Goal: Task Accomplishment & Management: Complete application form

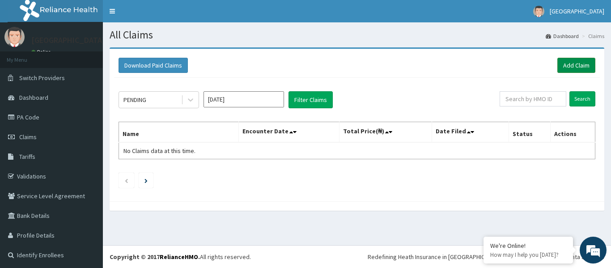
click at [574, 66] on link "Add Claim" at bounding box center [576, 65] width 38 height 15
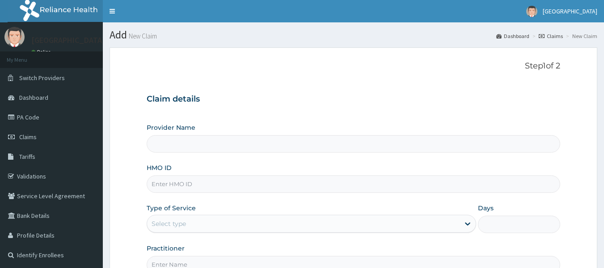
click at [174, 180] on input "HMO ID" at bounding box center [354, 183] width 414 height 17
paste input "WOS/10007/D"
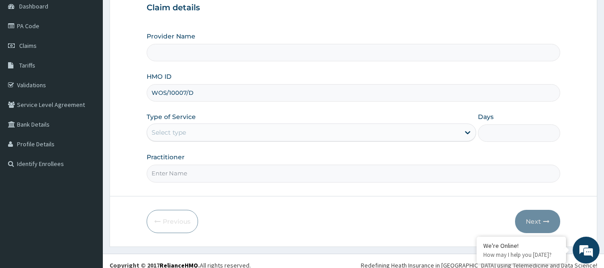
scroll to position [100, 0]
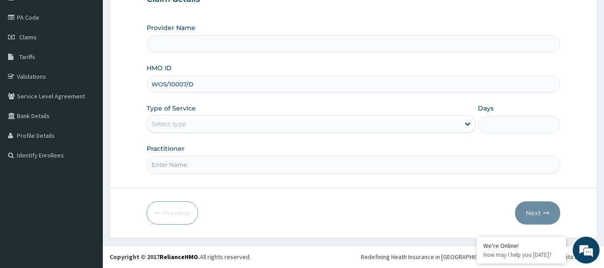
type input "WOS/10007/D"
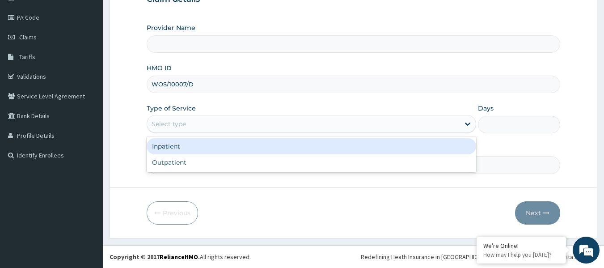
click at [241, 126] on div "Select type" at bounding box center [303, 124] width 313 height 14
type input "[GEOGRAPHIC_DATA]"
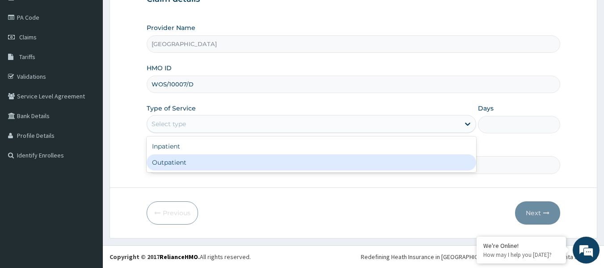
click at [226, 163] on div "Outpatient" at bounding box center [312, 162] width 330 height 16
type input "1"
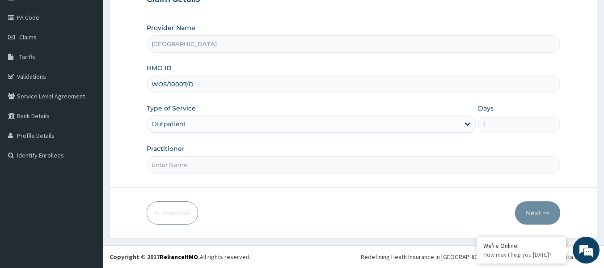
click at [197, 165] on input "Practitioner" at bounding box center [354, 164] width 414 height 17
paste input "DR. JACKSON EFFIONG"
type input "DR. JACKSON EFFIONG"
click at [533, 210] on button "Next" at bounding box center [537, 212] width 45 height 23
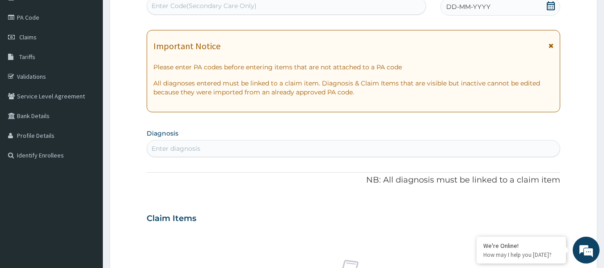
click at [552, 9] on icon at bounding box center [551, 5] width 9 height 9
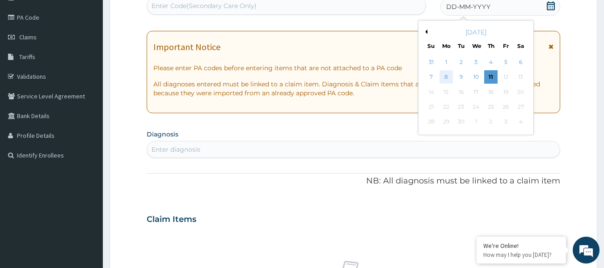
click at [450, 77] on div "8" at bounding box center [446, 77] width 13 height 13
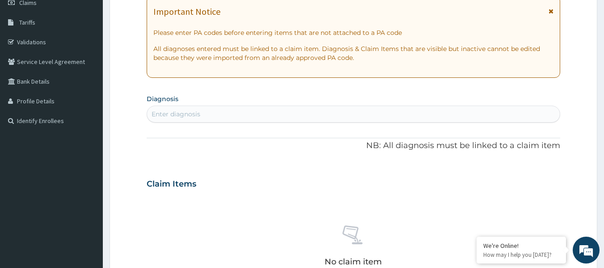
scroll to position [144, 0]
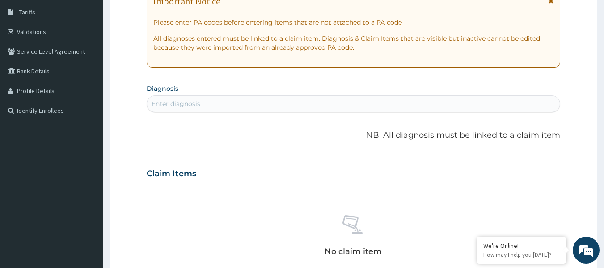
click at [195, 103] on div "Enter diagnosis" at bounding box center [176, 103] width 49 height 9
type input "malaria"
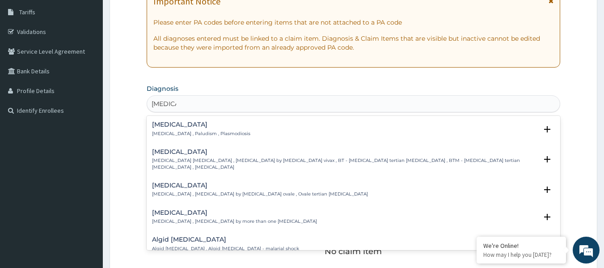
click at [170, 125] on h4 "Malaria" at bounding box center [201, 124] width 98 height 7
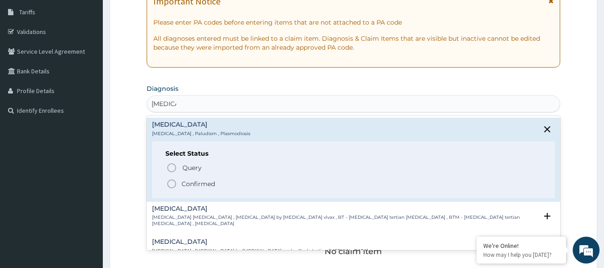
click at [188, 183] on p "Confirmed" at bounding box center [199, 183] width 34 height 9
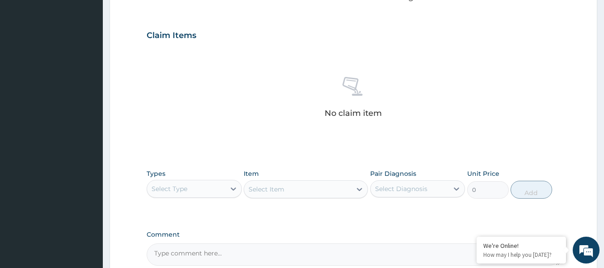
scroll to position [368, 0]
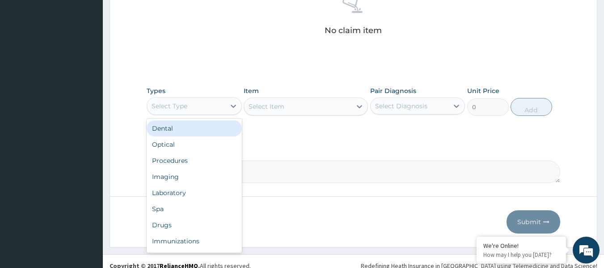
click at [200, 108] on div "Select Type" at bounding box center [186, 106] width 78 height 14
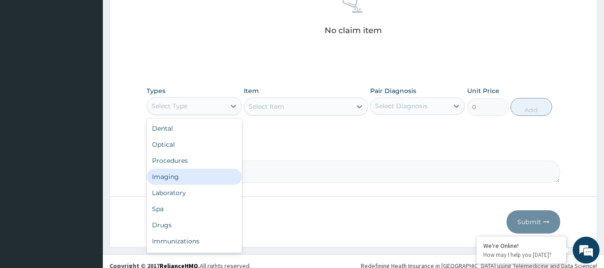
click at [198, 170] on div "Imaging" at bounding box center [194, 177] width 95 height 16
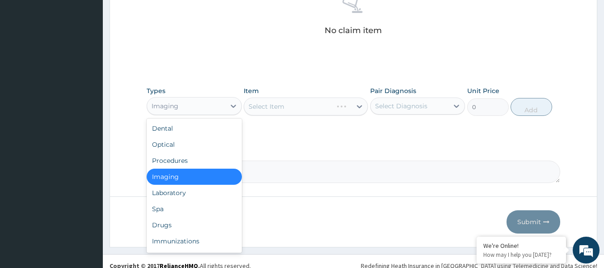
click at [211, 107] on div "Imaging" at bounding box center [186, 106] width 78 height 14
click at [202, 158] on div "Procedures" at bounding box center [194, 161] width 95 height 16
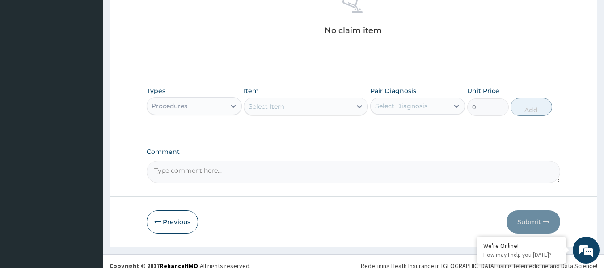
click at [417, 105] on div "Select Diagnosis" at bounding box center [401, 106] width 52 height 9
click at [409, 128] on div "Malaria" at bounding box center [417, 129] width 95 height 18
checkbox input "true"
click at [283, 104] on div "Select Item" at bounding box center [267, 106] width 36 height 9
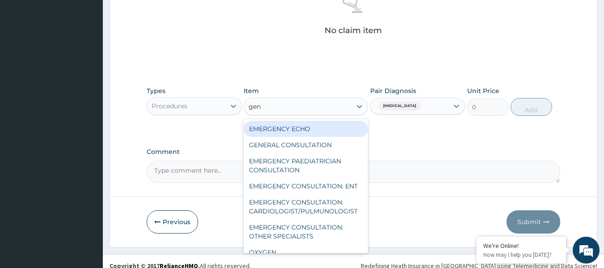
type input "gene"
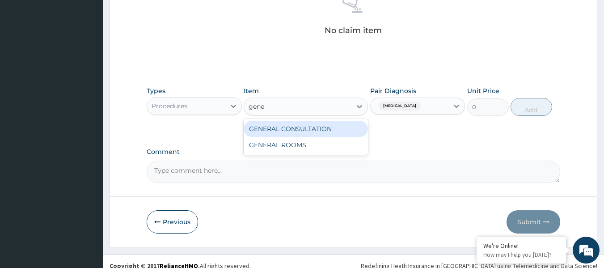
click at [349, 129] on div "GENERAL CONSULTATION" at bounding box center [306, 129] width 124 height 16
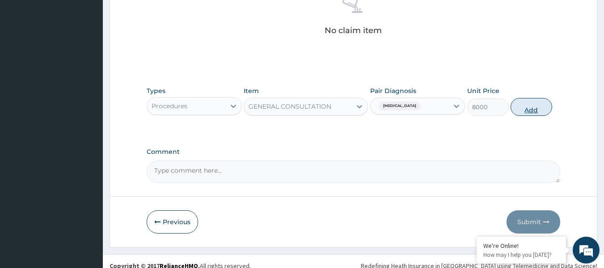
click at [525, 102] on button "Add" at bounding box center [532, 107] width 42 height 18
type input "0"
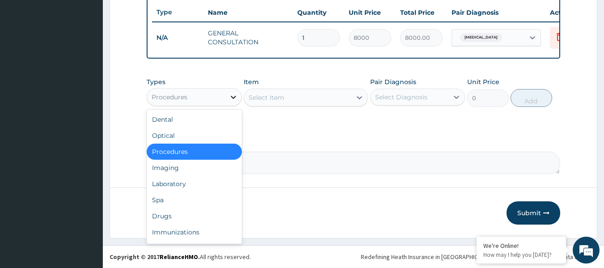
click at [225, 99] on div at bounding box center [233, 97] width 16 height 16
click at [197, 213] on div "Drugs" at bounding box center [194, 216] width 95 height 16
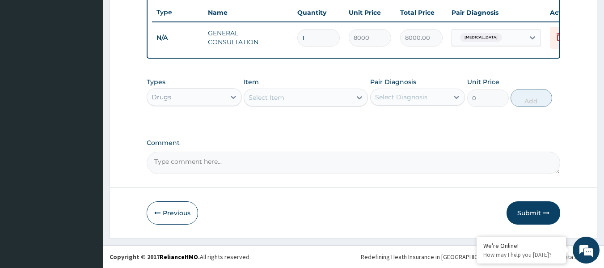
click at [281, 92] on div "Select Item" at bounding box center [297, 97] width 107 height 14
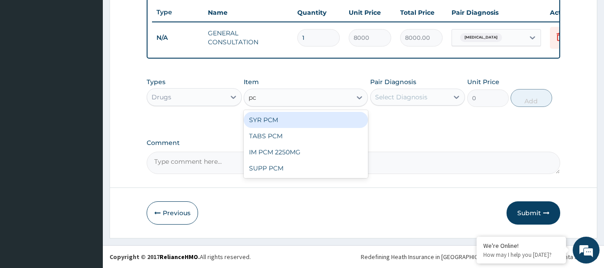
type input "pcm"
drag, startPoint x: 313, startPoint y: 121, endPoint x: 371, endPoint y: 98, distance: 62.1
click at [317, 120] on div "SYR PCM" at bounding box center [306, 120] width 124 height 16
type input "1500"
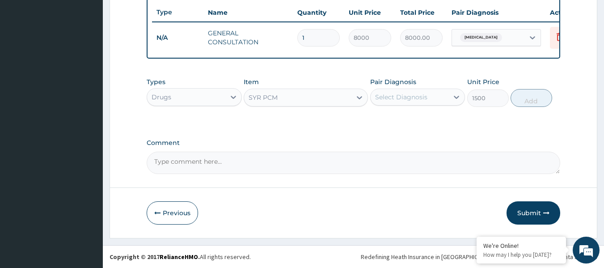
click at [408, 86] on label "Pair Diagnosis" at bounding box center [393, 81] width 46 height 9
click at [411, 94] on div "Select Diagnosis" at bounding box center [401, 97] width 52 height 9
click at [400, 121] on label "Malaria" at bounding box center [412, 119] width 55 height 9
checkbox input "true"
drag, startPoint x: 543, startPoint y: 99, endPoint x: 446, endPoint y: 95, distance: 96.7
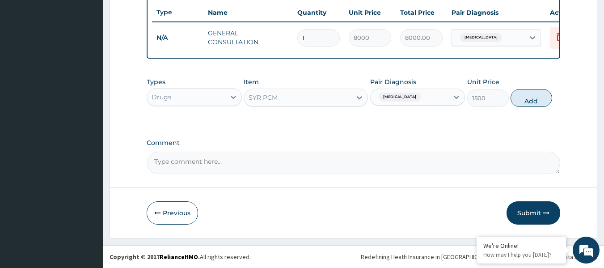
click at [540, 99] on button "Add" at bounding box center [532, 98] width 42 height 18
type input "0"
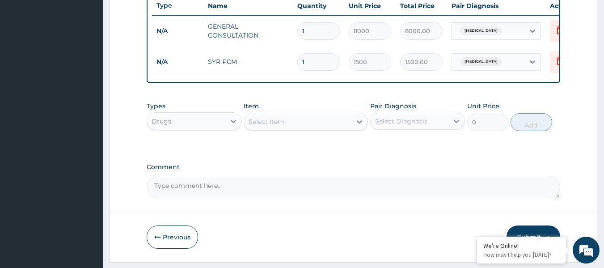
click at [291, 124] on div "Select Item" at bounding box center [297, 122] width 107 height 14
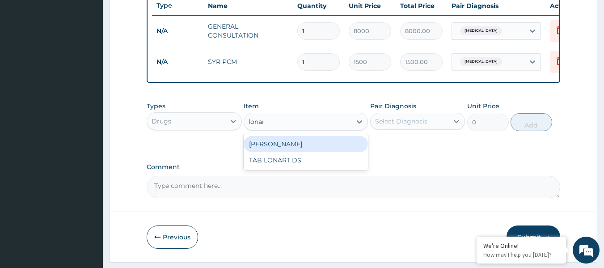
type input "lonart"
click at [305, 147] on div "SYR LONART" at bounding box center [306, 144] width 124 height 16
type input "4300"
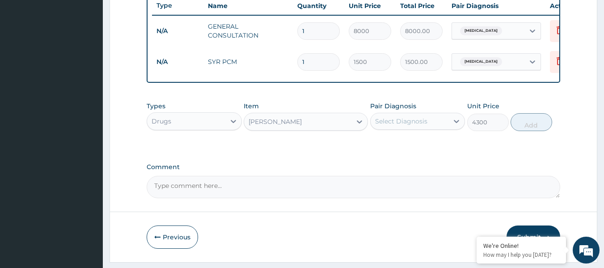
click at [442, 128] on div "Select Diagnosis" at bounding box center [410, 121] width 78 height 14
drag, startPoint x: 402, startPoint y: 149, endPoint x: 448, endPoint y: 132, distance: 48.7
click at [403, 148] on label "Malaria" at bounding box center [412, 143] width 55 height 9
checkbox input "true"
click at [529, 130] on button "Add" at bounding box center [532, 122] width 42 height 18
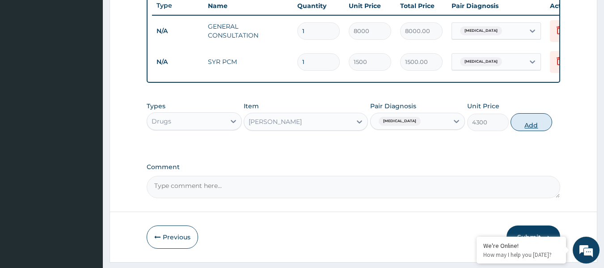
type input "0"
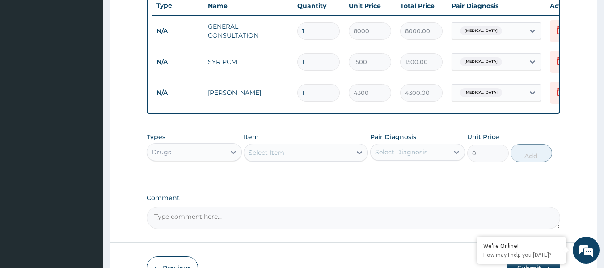
click at [220, 157] on div "Drugs" at bounding box center [186, 152] width 78 height 14
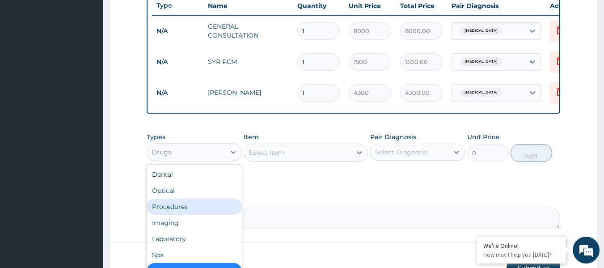
scroll to position [30, 0]
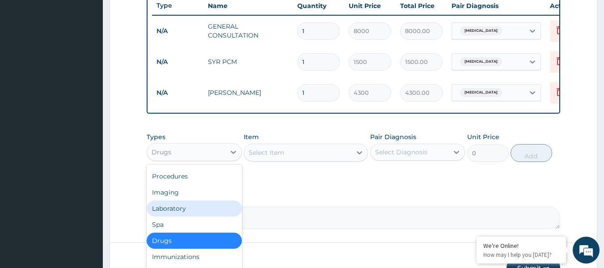
click at [200, 216] on div "Laboratory" at bounding box center [194, 208] width 95 height 16
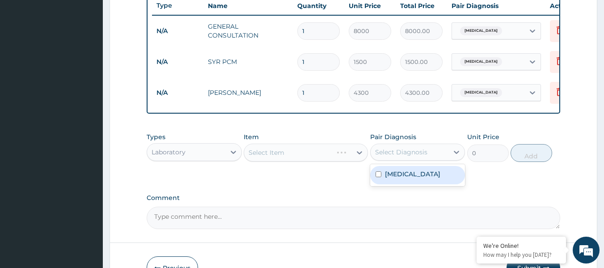
click at [430, 158] on div "Select Diagnosis" at bounding box center [410, 152] width 78 height 14
drag, startPoint x: 399, startPoint y: 178, endPoint x: 355, endPoint y: 165, distance: 46.1
click at [395, 178] on label "Malaria" at bounding box center [412, 174] width 55 height 9
checkbox input "true"
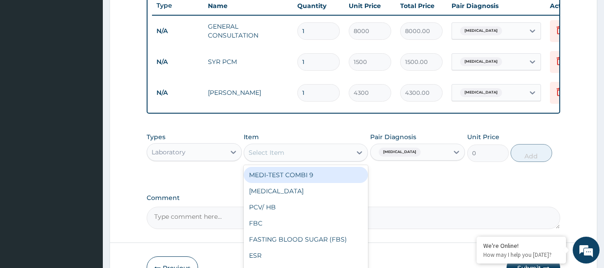
click at [286, 157] on div "Select Item" at bounding box center [297, 152] width 107 height 14
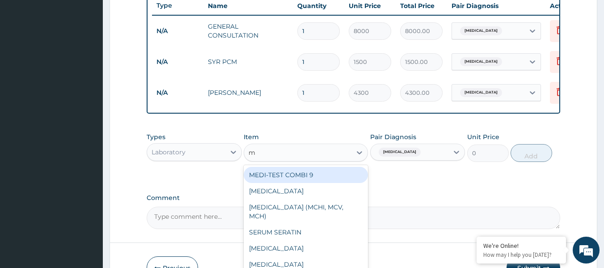
type input "mp"
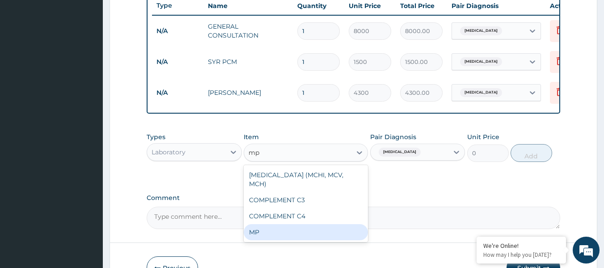
click at [318, 240] on div "MP" at bounding box center [306, 232] width 124 height 16
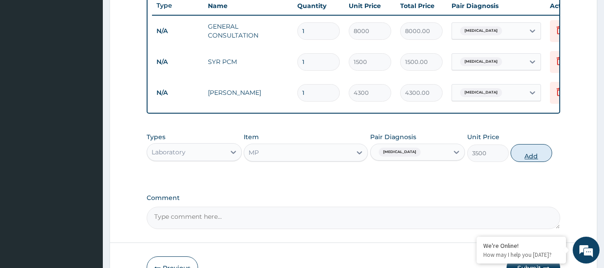
click at [523, 162] on button "Add" at bounding box center [532, 153] width 42 height 18
type input "0"
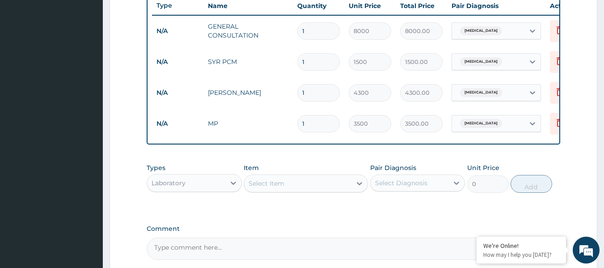
click at [204, 189] on div "Laboratory" at bounding box center [186, 183] width 78 height 14
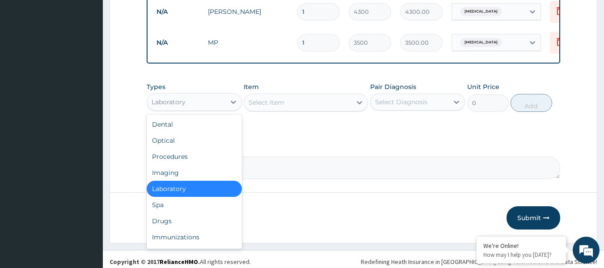
scroll to position [431, 0]
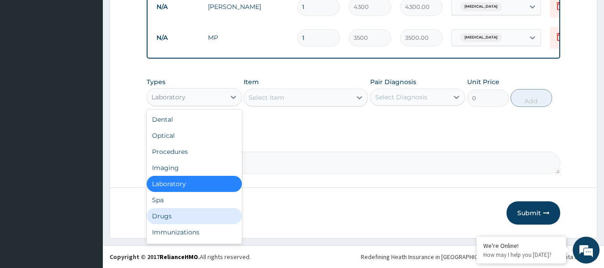
click at [194, 218] on div "Drugs" at bounding box center [194, 216] width 95 height 16
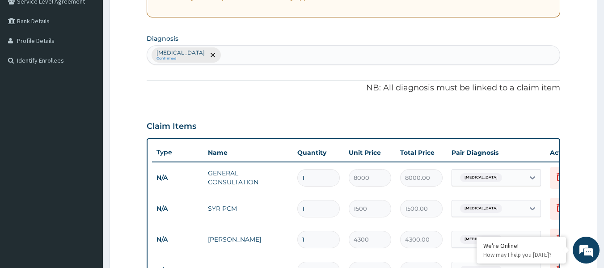
scroll to position [162, 0]
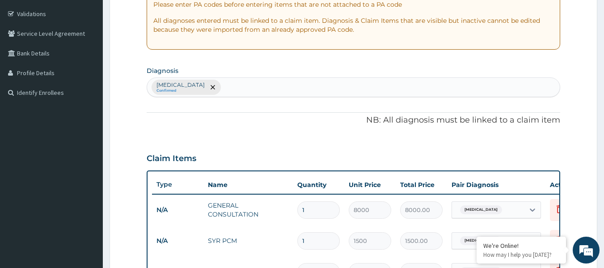
click at [223, 86] on div "Malaria Confirmed" at bounding box center [353, 87] width 413 height 19
type input "helminth"
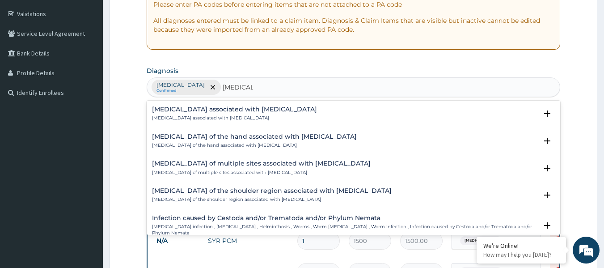
click at [197, 115] on div "Arthropathy associated with helminthiasis Arthropathy associated with helminthi…" at bounding box center [234, 114] width 165 height 16
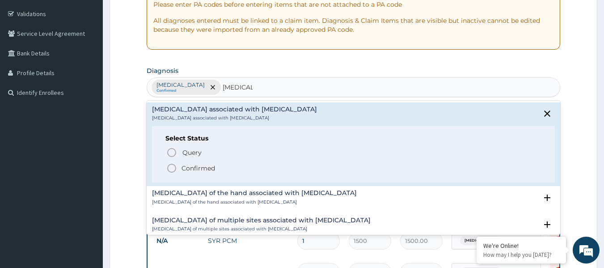
click at [188, 168] on p "Confirmed" at bounding box center [199, 168] width 34 height 9
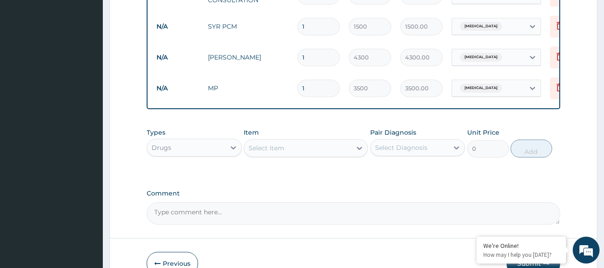
scroll to position [386, 0]
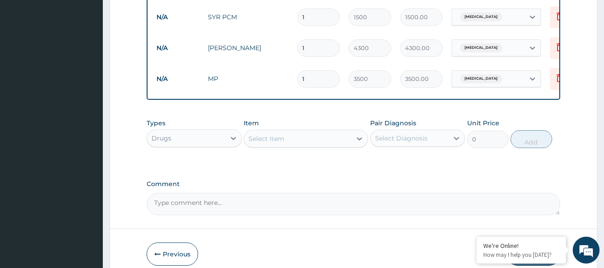
click at [348, 146] on div "Select Item" at bounding box center [297, 139] width 107 height 14
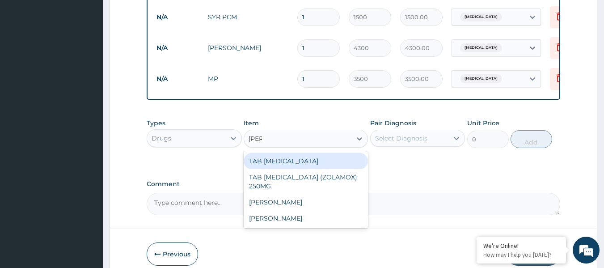
type input "zolat"
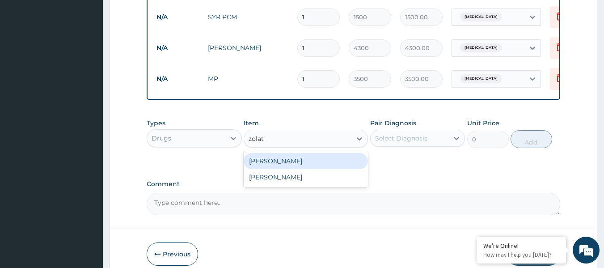
click at [265, 169] on div "SYR ZOLAT" at bounding box center [306, 161] width 124 height 16
type input "1600"
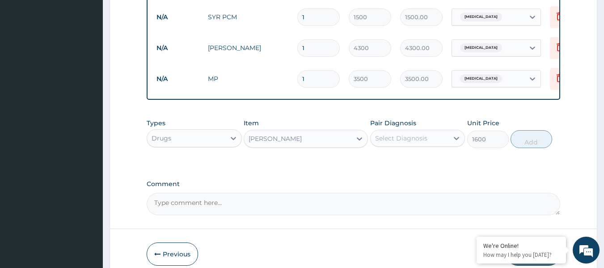
click at [432, 145] on div "Select Diagnosis" at bounding box center [410, 138] width 78 height 14
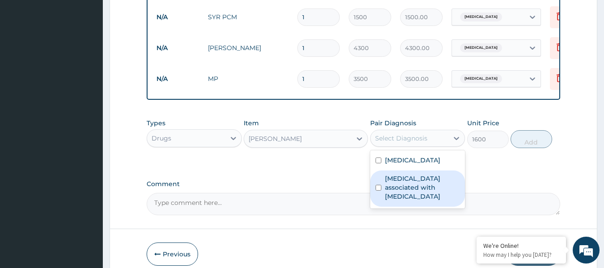
click at [403, 187] on label "Arthropathy associated with helminthiasis" at bounding box center [422, 187] width 75 height 27
checkbox input "true"
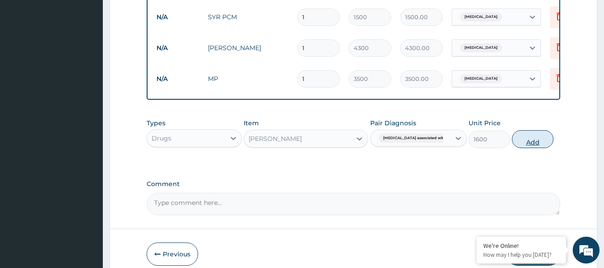
click at [521, 148] on button "Add" at bounding box center [533, 139] width 42 height 18
type input "0"
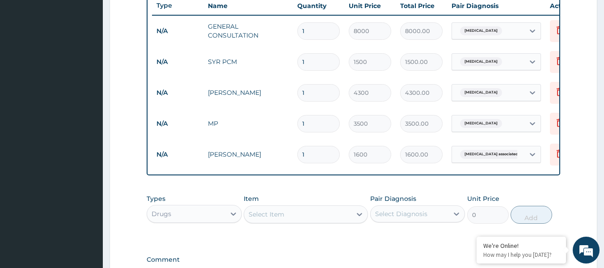
scroll to position [0, 0]
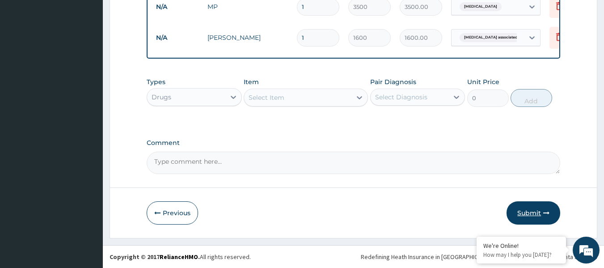
click at [538, 211] on button "Submit" at bounding box center [534, 212] width 54 height 23
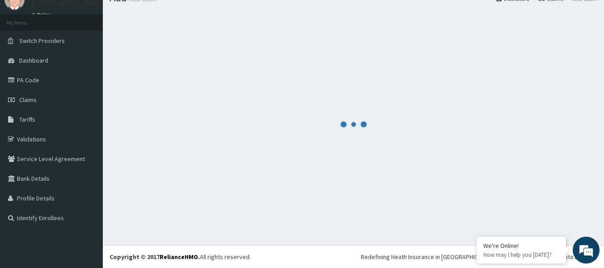
scroll to position [37, 0]
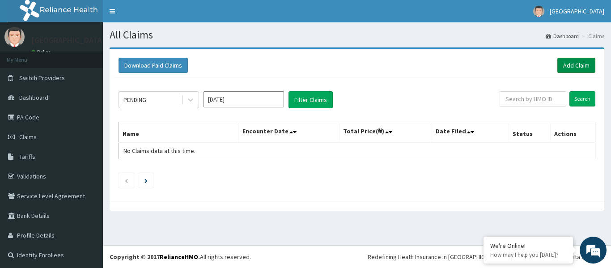
click at [568, 61] on link "Add Claim" at bounding box center [576, 65] width 38 height 15
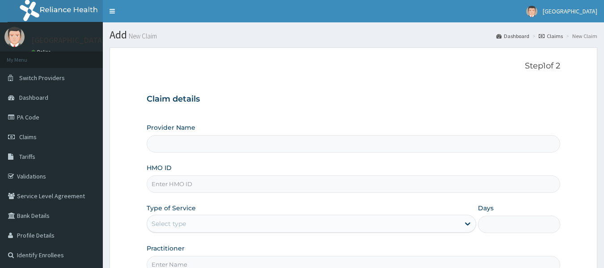
click at [156, 183] on input "HMO ID" at bounding box center [354, 183] width 414 height 17
paste input "WOS/10007/C"
type input "WOS/10007/C"
type input "[GEOGRAPHIC_DATA]"
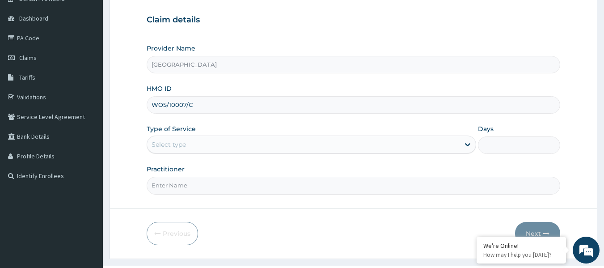
scroll to position [89, 0]
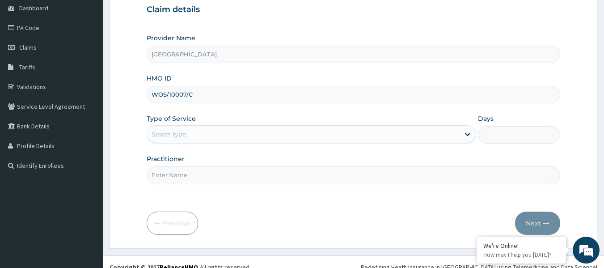
type input "WOS/10007/C"
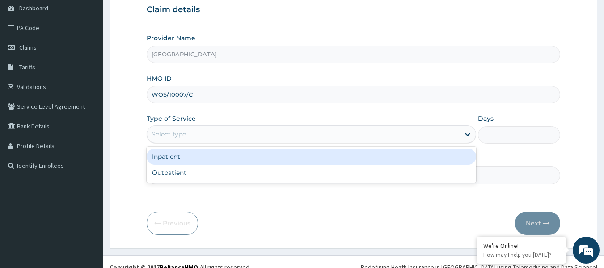
click at [205, 141] on div "Select type" at bounding box center [303, 134] width 313 height 14
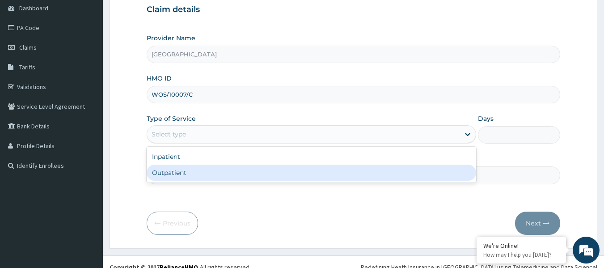
click at [199, 169] on div "Outpatient" at bounding box center [312, 173] width 330 height 16
type input "1"
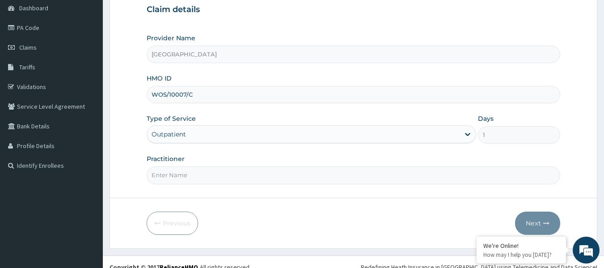
click at [199, 166] on input "Practitioner" at bounding box center [354, 174] width 414 height 17
type input "DR. Jackson Effiong"
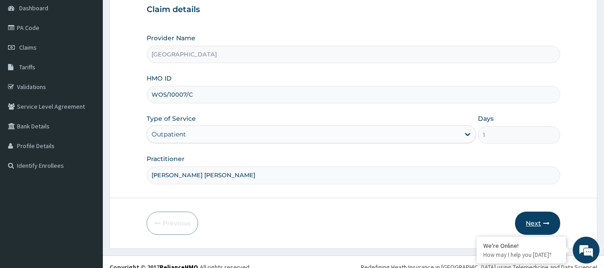
click at [539, 224] on button "Next" at bounding box center [537, 223] width 45 height 23
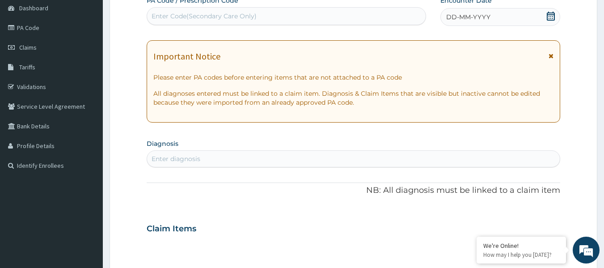
click at [550, 17] on icon at bounding box center [551, 16] width 9 height 9
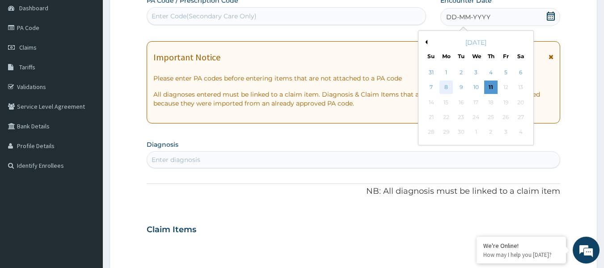
click at [448, 84] on div "8" at bounding box center [446, 87] width 13 height 13
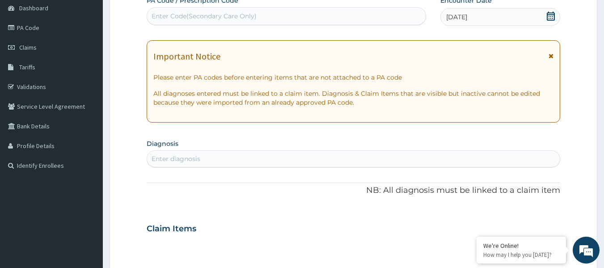
click at [188, 161] on div "Enter diagnosis" at bounding box center [176, 158] width 49 height 9
type input "malaria"
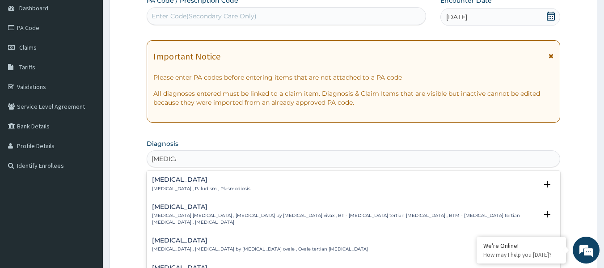
click at [177, 182] on h4 "Malaria" at bounding box center [201, 179] width 98 height 7
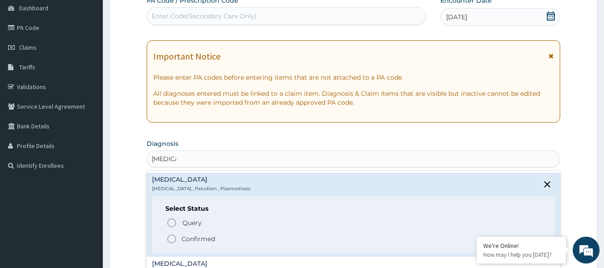
click at [187, 238] on p "Confirmed" at bounding box center [199, 238] width 34 height 9
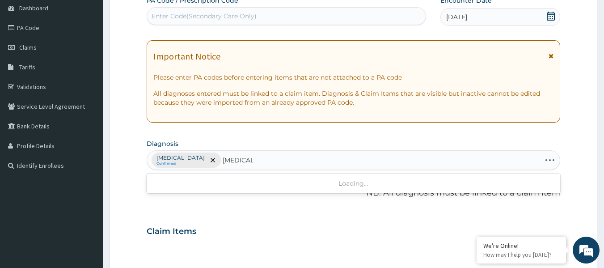
type input "helminthi"
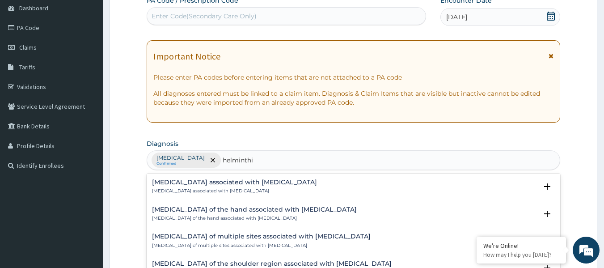
click at [247, 183] on h4 "Arthropathy associated with helminthiasis" at bounding box center [234, 182] width 165 height 7
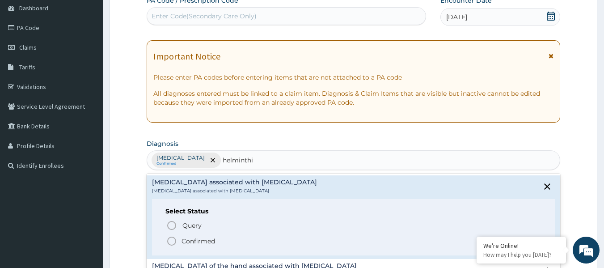
click at [197, 243] on p "Confirmed" at bounding box center [199, 241] width 34 height 9
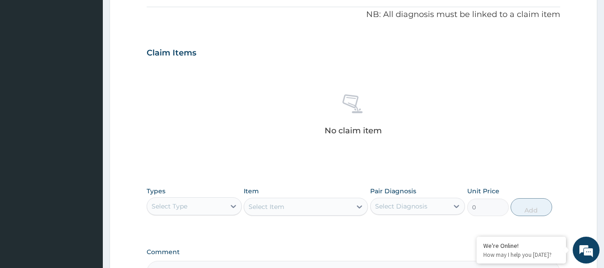
scroll to position [268, 0]
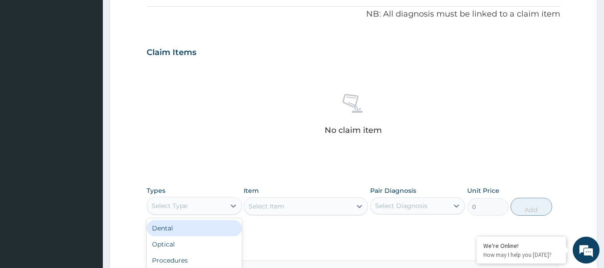
click at [202, 204] on div "Select Type" at bounding box center [186, 206] width 78 height 14
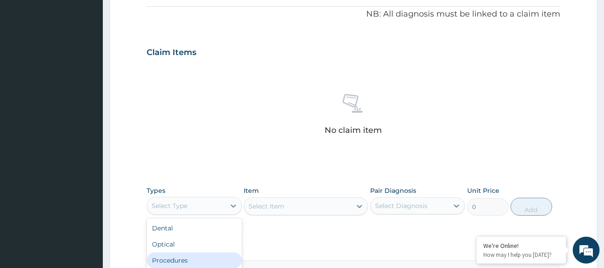
click at [214, 255] on div "Procedures" at bounding box center [194, 260] width 95 height 16
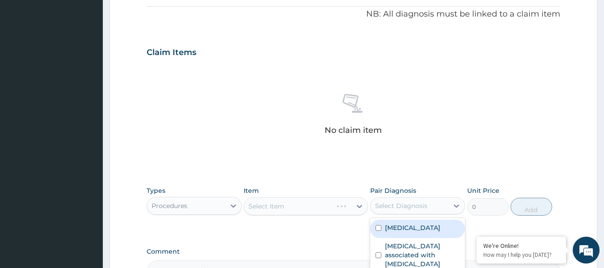
click at [403, 204] on div "Select Diagnosis" at bounding box center [401, 205] width 52 height 9
click at [387, 225] on label "Malaria" at bounding box center [412, 227] width 55 height 9
checkbox input "true"
click at [275, 203] on div "Select Item" at bounding box center [267, 206] width 36 height 9
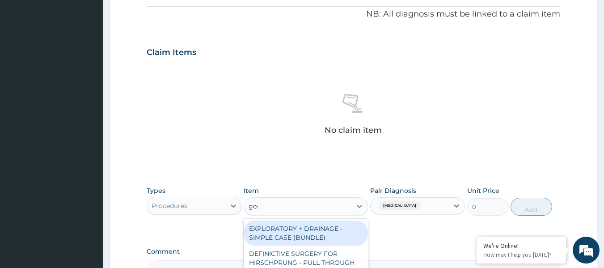
type input "gene"
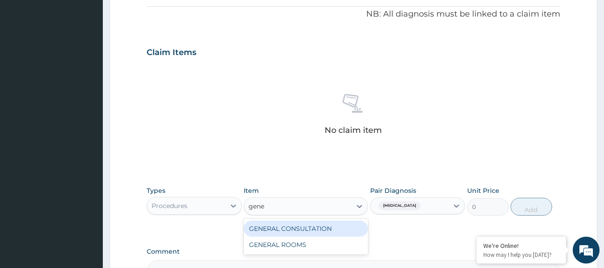
click at [336, 228] on div "GENERAL CONSULTATION" at bounding box center [306, 229] width 124 height 16
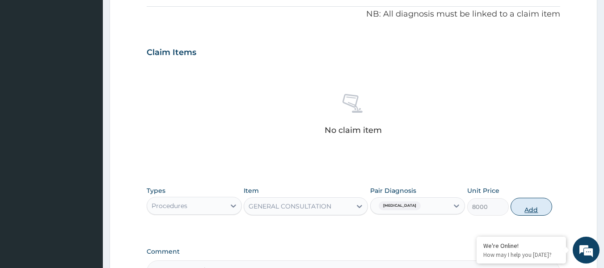
click at [530, 208] on button "Add" at bounding box center [532, 207] width 42 height 18
type input "0"
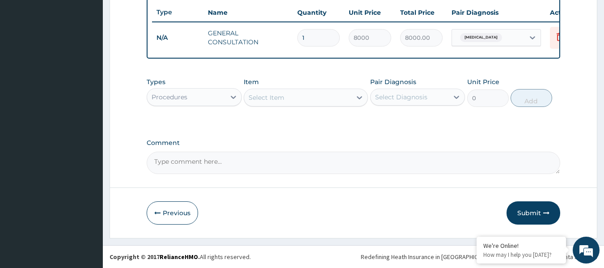
scroll to position [341, 0]
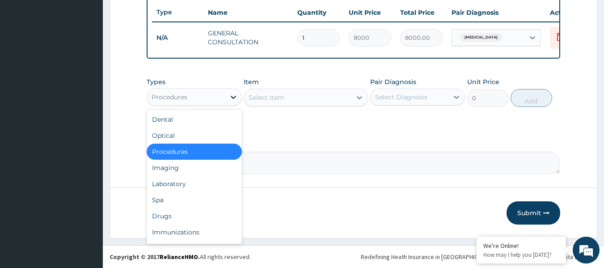
click at [225, 98] on div at bounding box center [233, 97] width 16 height 16
drag, startPoint x: 191, startPoint y: 178, endPoint x: 231, endPoint y: 148, distance: 50.7
click at [194, 178] on div "Laboratory" at bounding box center [194, 184] width 95 height 16
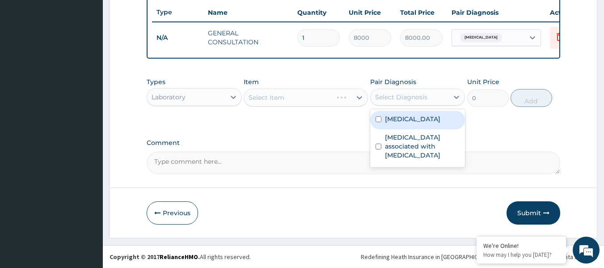
drag, startPoint x: 426, startPoint y: 101, endPoint x: 417, endPoint y: 106, distance: 10.2
click at [426, 101] on div "Select Diagnosis" at bounding box center [401, 97] width 52 height 9
click at [403, 124] on div "Malaria" at bounding box center [417, 120] width 95 height 18
checkbox input "true"
click at [303, 89] on div "Select Item" at bounding box center [306, 98] width 124 height 18
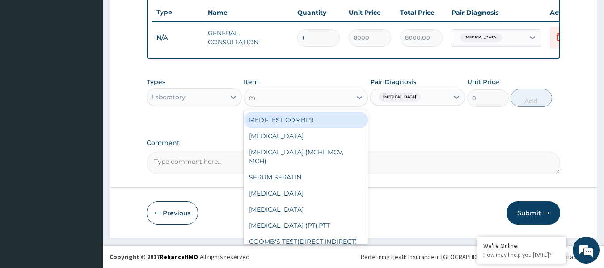
type input "mp"
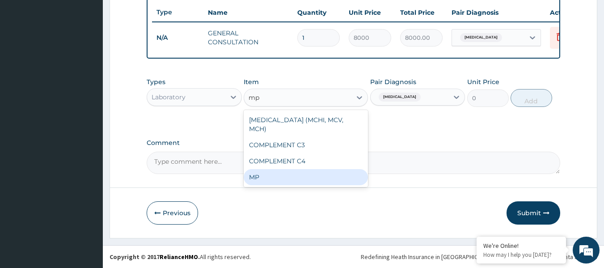
click at [310, 174] on div "MP" at bounding box center [306, 177] width 124 height 16
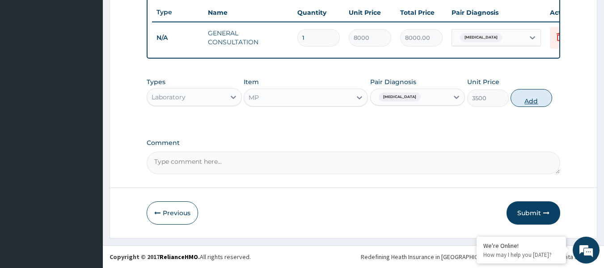
click at [535, 95] on button "Add" at bounding box center [532, 98] width 42 height 18
type input "0"
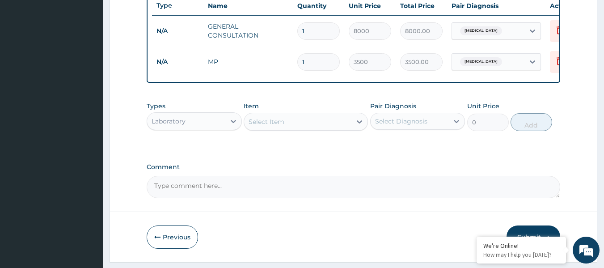
click at [194, 128] on div "Laboratory" at bounding box center [186, 121] width 78 height 14
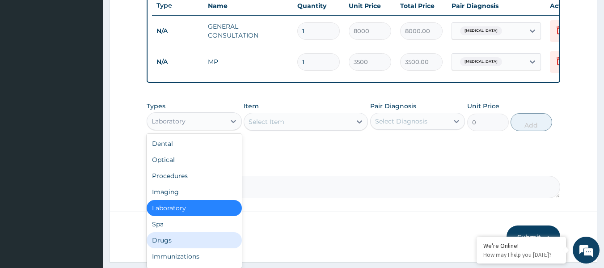
click at [187, 245] on div "Drugs" at bounding box center [194, 240] width 95 height 16
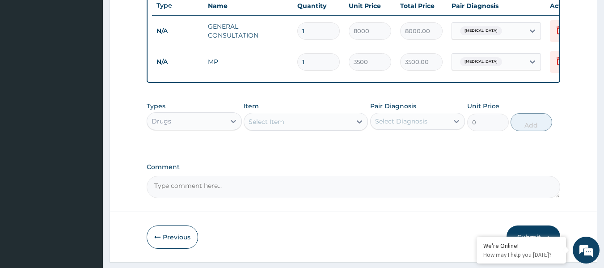
click at [259, 123] on div "Select Item" at bounding box center [297, 122] width 107 height 14
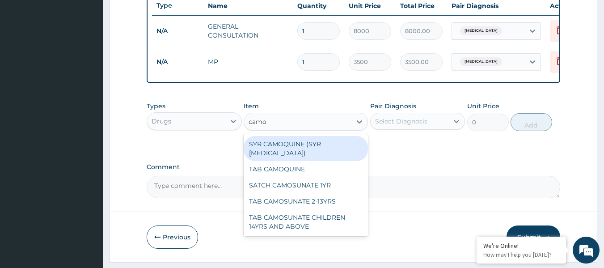
type input "camos"
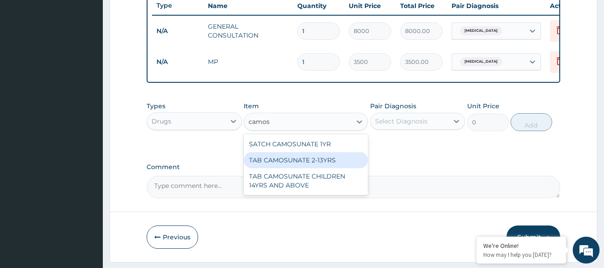
click at [340, 168] on div "TAB CAMOSUNATE 2-13YRS" at bounding box center [306, 160] width 124 height 16
type input "700"
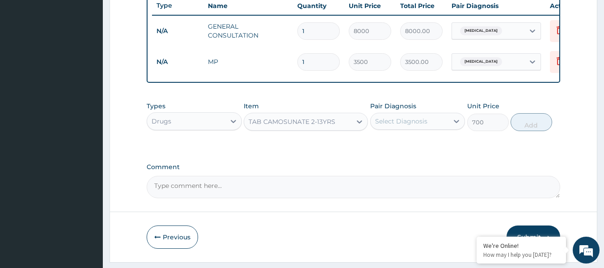
click at [423, 124] on div "Select Diagnosis" at bounding box center [401, 121] width 52 height 9
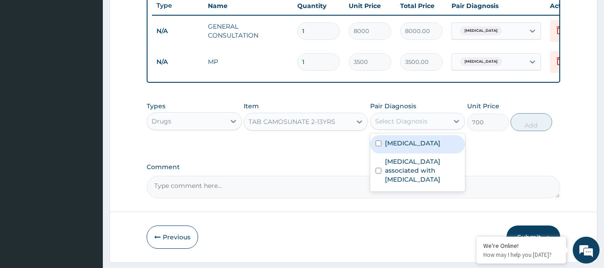
click at [410, 147] on div "Malaria" at bounding box center [417, 144] width 95 height 18
checkbox input "true"
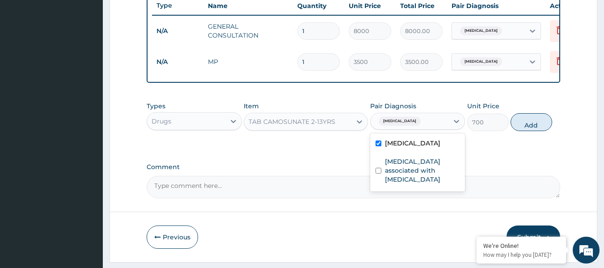
drag, startPoint x: 527, startPoint y: 129, endPoint x: 475, endPoint y: 130, distance: 51.9
click at [526, 129] on button "Add" at bounding box center [532, 122] width 42 height 18
type input "0"
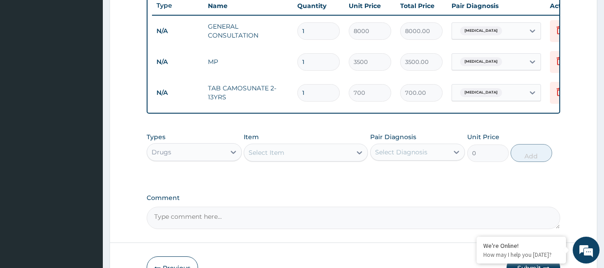
drag, startPoint x: 313, startPoint y: 94, endPoint x: 226, endPoint y: 87, distance: 87.0
click at [237, 88] on tr "N/A TAB CAMOSUNATE 2-13YRS 1 700 700.00 Malaria Delete" at bounding box center [371, 92] width 438 height 31
type input "3"
type input "2100.00"
type input "3"
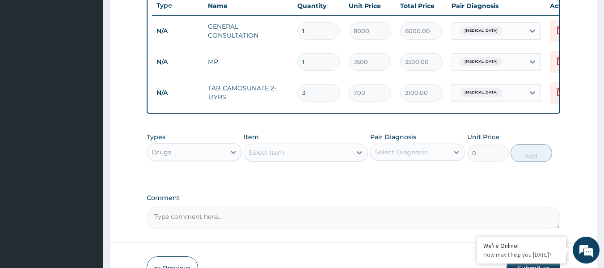
click at [266, 157] on div "Select Item" at bounding box center [267, 152] width 36 height 9
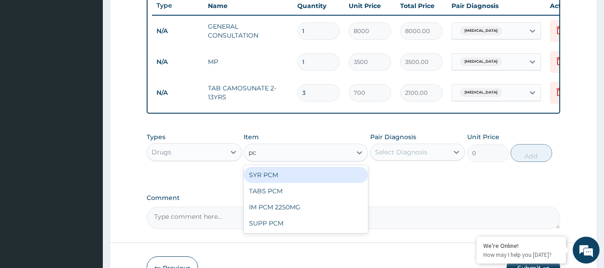
type input "pcm"
click at [309, 182] on div "SYR PCM" at bounding box center [306, 175] width 124 height 16
type input "1500"
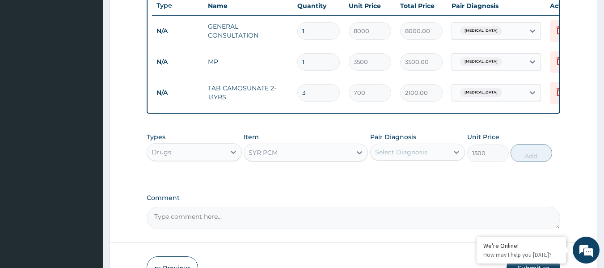
click at [395, 157] on div "Select Diagnosis" at bounding box center [401, 152] width 52 height 9
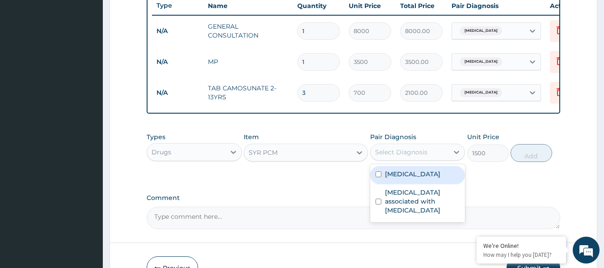
click at [403, 184] on div "Malaria" at bounding box center [417, 175] width 95 height 18
checkbox input "true"
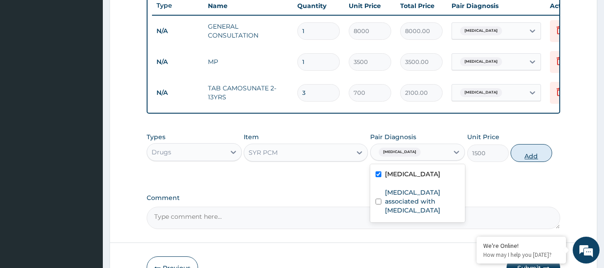
click at [527, 156] on button "Add" at bounding box center [532, 153] width 42 height 18
type input "0"
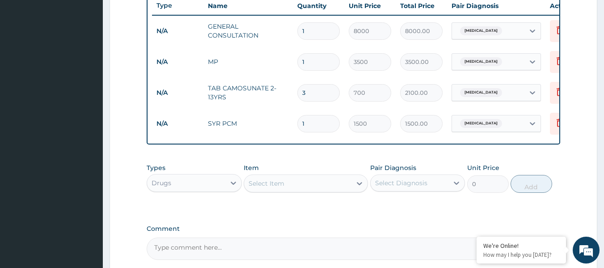
drag, startPoint x: 312, startPoint y: 123, endPoint x: 240, endPoint y: 115, distance: 72.0
click at [281, 122] on tr "N/A SYR PCM 1 1500 1500.00 Malaria Delete" at bounding box center [371, 123] width 438 height 31
type input "2"
type input "3000.00"
type input "2"
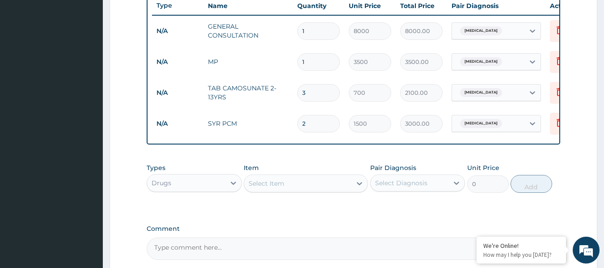
click at [262, 186] on div "Select Item" at bounding box center [267, 183] width 36 height 9
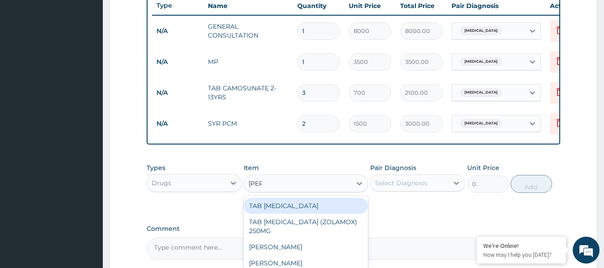
type input "zolat"
click at [309, 210] on div "SYR ZOLAT" at bounding box center [306, 206] width 124 height 16
type input "1600"
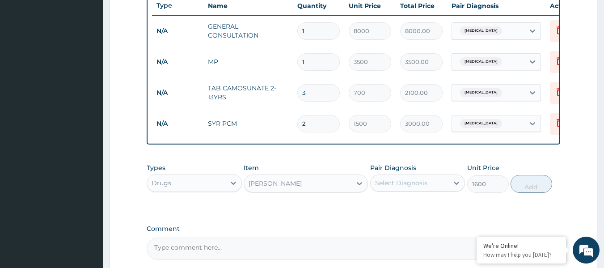
click at [398, 191] on div "Select Diagnosis" at bounding box center [417, 182] width 95 height 17
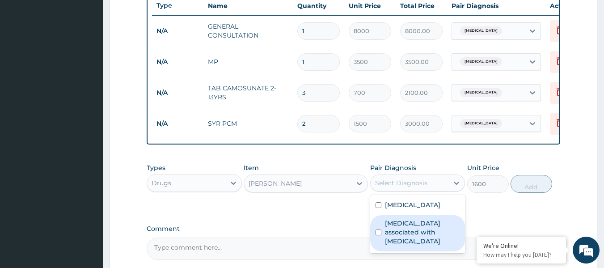
click at [403, 231] on label "Arthropathy associated with helminthiasis" at bounding box center [422, 232] width 75 height 27
checkbox input "true"
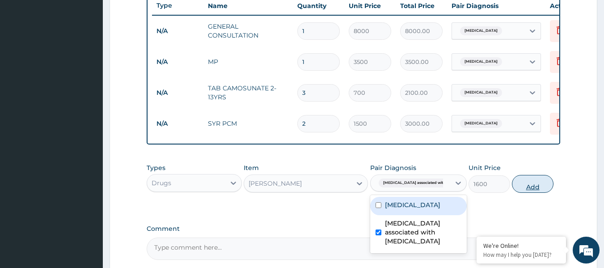
click at [527, 185] on button "Add" at bounding box center [533, 184] width 42 height 18
type input "0"
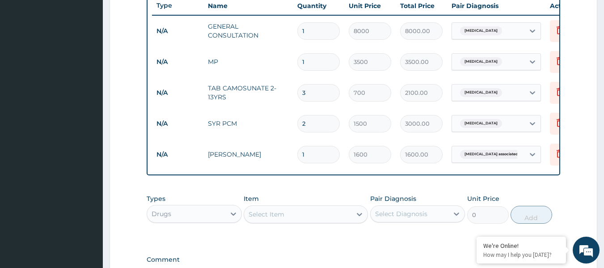
click at [324, 184] on div "PA Code / Prescription Code Enter Code(Secondary Care Only) Encounter Date 08-0…" at bounding box center [354, 17] width 414 height 547
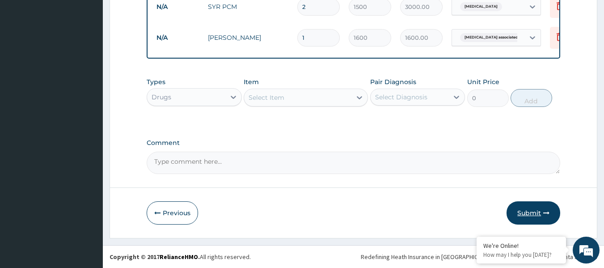
click at [533, 209] on button "Submit" at bounding box center [534, 212] width 54 height 23
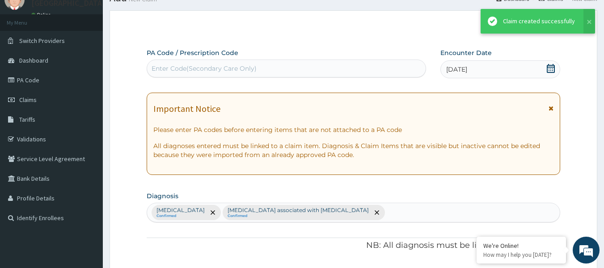
scroll to position [465, 0]
